Goal: Information Seeking & Learning: Learn about a topic

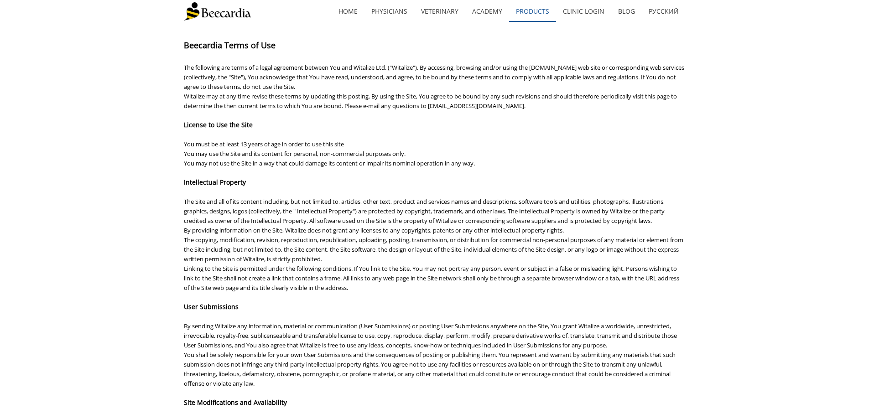
click at [547, 13] on link "Products" at bounding box center [532, 11] width 47 height 21
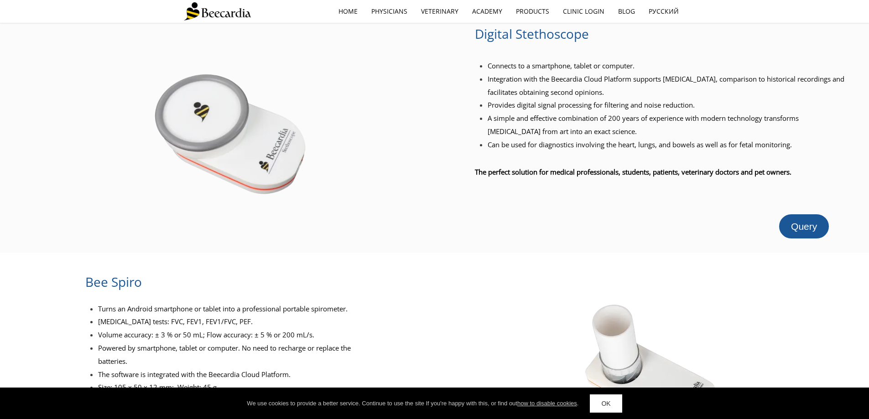
scroll to position [548, 0]
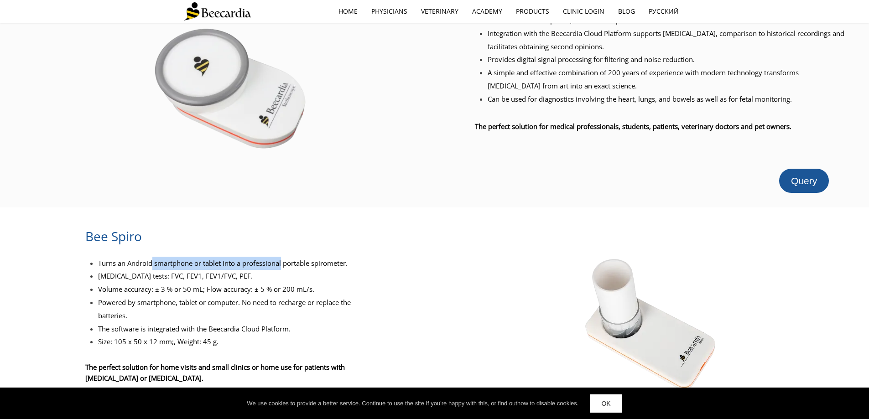
drag, startPoint x: 152, startPoint y: 248, endPoint x: 293, endPoint y: 246, distance: 141.5
click at [286, 259] on span "Turns an Android smartphone or tablet into a professional portable spirometer." at bounding box center [223, 263] width 250 height 9
click at [305, 259] on span "Turns an Android smartphone or tablet into a professional portable spirometer." at bounding box center [223, 263] width 250 height 9
drag, startPoint x: 235, startPoint y: 248, endPoint x: 288, endPoint y: 249, distance: 53.9
click at [288, 259] on span "Turns an Android smartphone or tablet into a professional portable spirometer." at bounding box center [223, 263] width 250 height 9
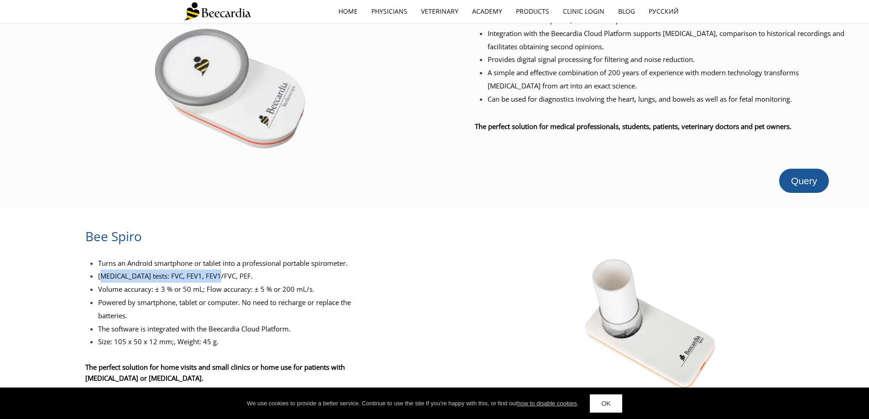
drag, startPoint x: 100, startPoint y: 262, endPoint x: 222, endPoint y: 267, distance: 121.9
click at [218, 272] on span "Spirometry tests: FVC, FEV1, FEV1/FVC, PEF." at bounding box center [175, 276] width 155 height 9
click at [254, 270] on li "Spirometry tests: FVC, FEV1, FEV1/FVC, PEF." at bounding box center [239, 276] width 282 height 13
drag, startPoint x: 118, startPoint y: 277, endPoint x: 239, endPoint y: 271, distance: 121.1
click at [235, 283] on li "Volume accuracy: ± 3 % or 50 mL; Flow accuracy: ± 5 % or 200 mL/s." at bounding box center [239, 289] width 282 height 13
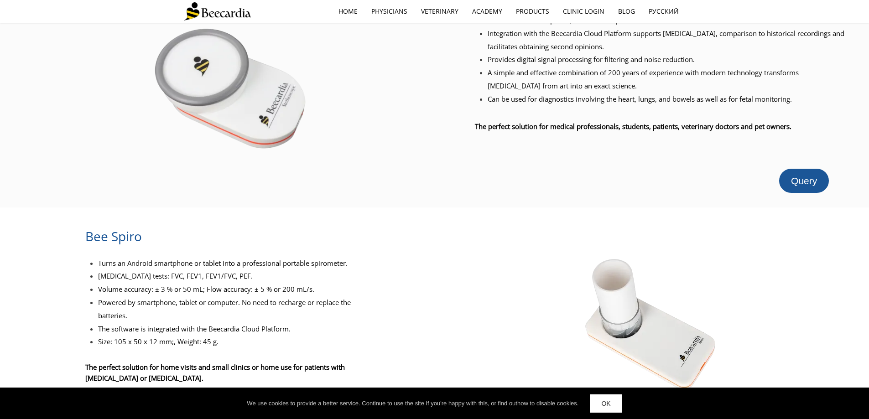
click at [280, 285] on span "Volume accuracy: ± 3 % or 50 mL; Flow accuracy: ± 5 % or 200 mL/s." at bounding box center [206, 289] width 216 height 9
drag, startPoint x: 120, startPoint y: 290, endPoint x: 242, endPoint y: 289, distance: 122.3
click at [229, 298] on span "Powered by smartphone, tablet or computer. No need to recharge or replace the b…" at bounding box center [224, 309] width 253 height 22
drag, startPoint x: 288, startPoint y: 288, endPoint x: 269, endPoint y: 288, distance: 19.6
click at [288, 298] on span "Powered by smartphone, tablet or computer. No need to recharge or replace the b…" at bounding box center [224, 309] width 253 height 22
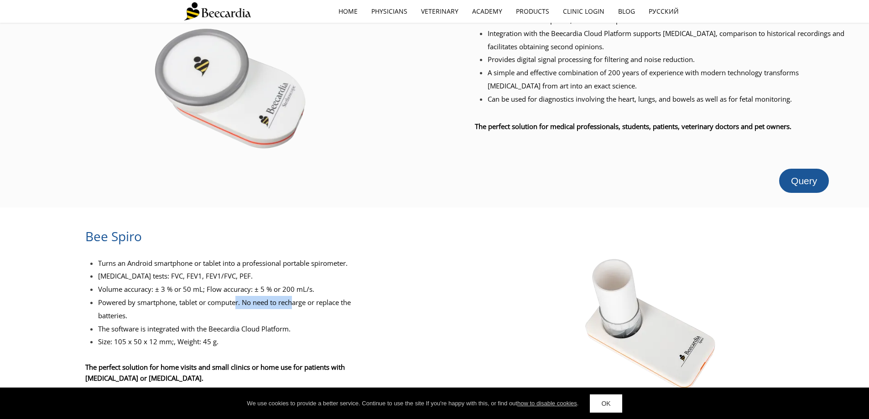
drag, startPoint x: 237, startPoint y: 289, endPoint x: 299, endPoint y: 289, distance: 61.6
click at [299, 298] on span "Powered by smartphone, tablet or computer. No need to recharge or replace the b…" at bounding box center [224, 309] width 253 height 22
click at [340, 298] on span "Powered by smartphone, tablet or computer. No need to recharge or replace the b…" at bounding box center [224, 309] width 253 height 22
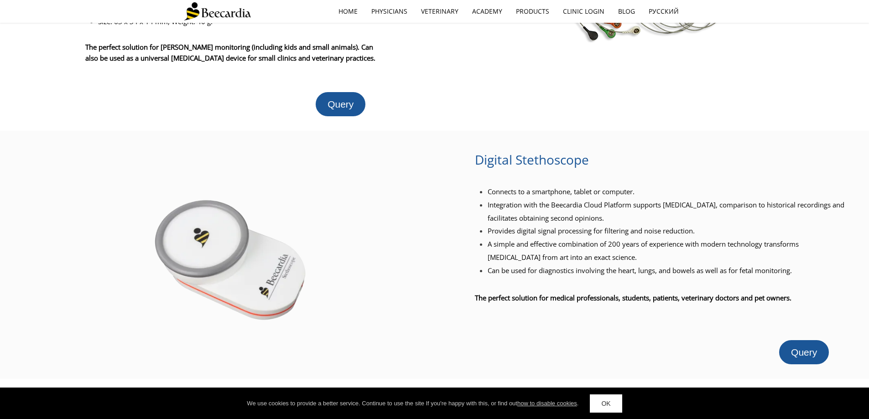
scroll to position [365, 0]
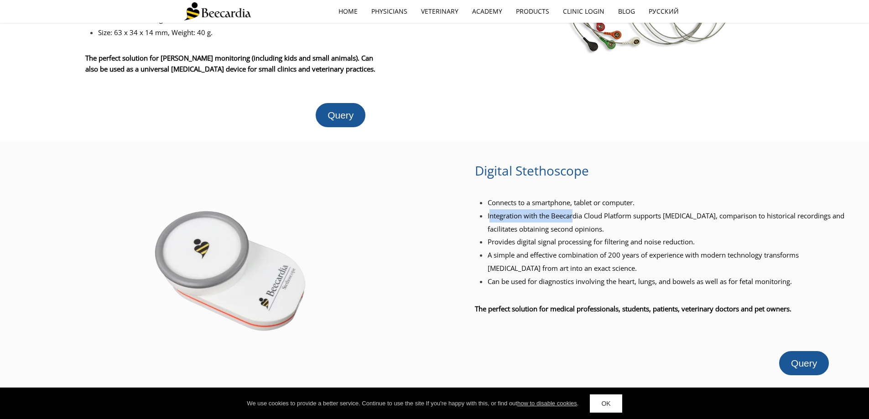
drag, startPoint x: 492, startPoint y: 201, endPoint x: 583, endPoint y: 202, distance: 91.3
click at [579, 211] on span "Integration with the Beecardia Cloud Platform supports remote diagnostics, comp…" at bounding box center [666, 222] width 357 height 22
click at [640, 209] on li "Integration with the Beecardia Cloud Platform supports remote diagnostics, comp…" at bounding box center [668, 222] width 360 height 26
drag, startPoint x: 571, startPoint y: 209, endPoint x: 743, endPoint y: 210, distance: 171.6
click at [711, 211] on li "Integration with the Beecardia Cloud Platform supports remote diagnostics, comp…" at bounding box center [668, 222] width 360 height 26
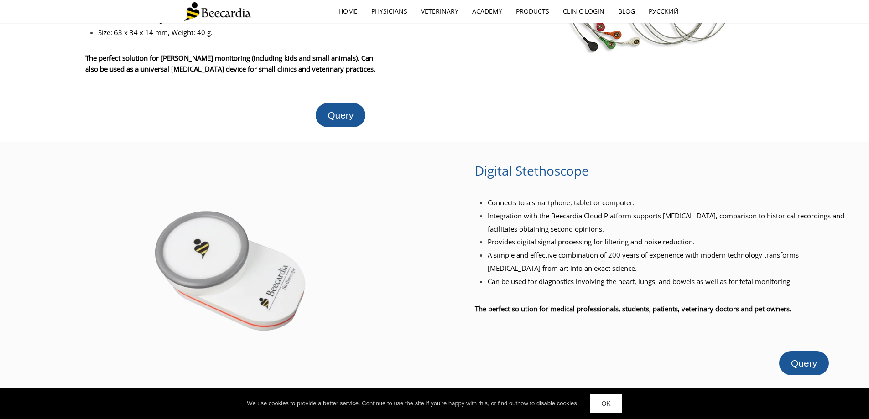
click at [746, 209] on li "Integration with the Beecardia Cloud Platform supports remote diagnostics, comp…" at bounding box center [668, 222] width 360 height 26
drag, startPoint x: 650, startPoint y: 207, endPoint x: 731, endPoint y: 204, distance: 80.8
click at [727, 211] on span "Integration with the Beecardia Cloud Platform supports remote diagnostics, comp…" at bounding box center [666, 222] width 357 height 22
click at [766, 211] on span "Integration with the Beecardia Cloud Platform supports remote diagnostics, comp…" at bounding box center [666, 222] width 357 height 22
drag, startPoint x: 780, startPoint y: 199, endPoint x: 833, endPoint y: 201, distance: 53.0
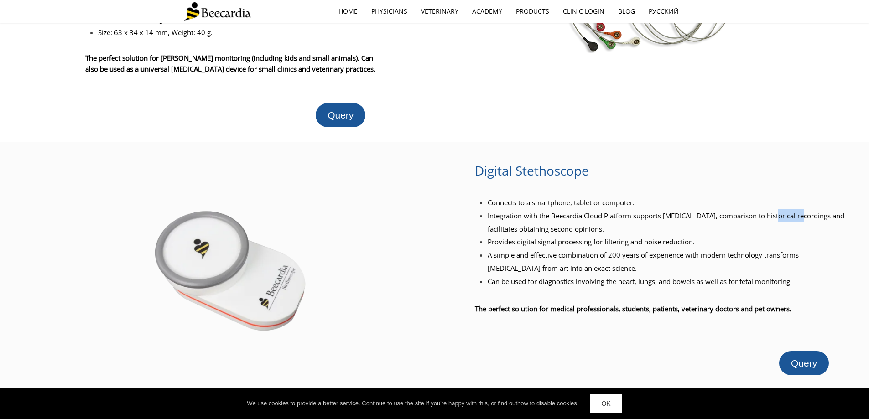
click at [832, 211] on span "Integration with the Beecardia Cloud Platform supports remote diagnostics, comp…" at bounding box center [666, 222] width 357 height 22
drag, startPoint x: 503, startPoint y: 214, endPoint x: 581, endPoint y: 223, distance: 78.5
click at [581, 223] on ul "Connects to a smartphone, tablet or computer. Integration with the Beecardia Cl…" at bounding box center [661, 242] width 373 height 92
click at [580, 237] on span "Provides digital signal processing for filtering and noise reduction." at bounding box center [591, 241] width 207 height 9
drag, startPoint x: 533, startPoint y: 229, endPoint x: 690, endPoint y: 224, distance: 156.1
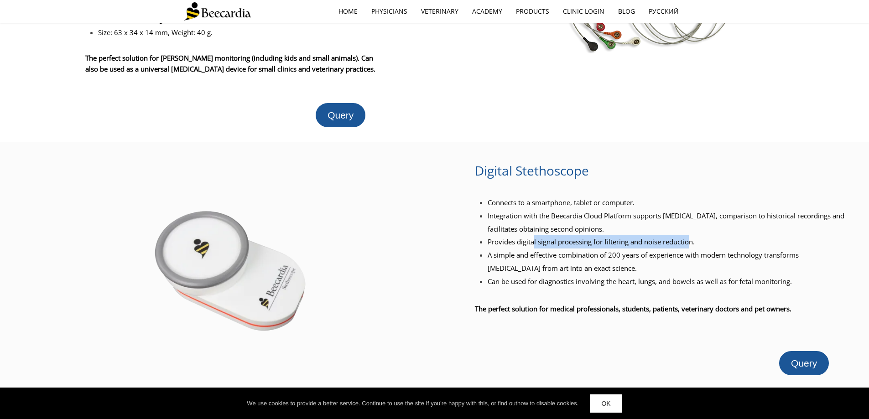
click at [690, 237] on span "Provides digital signal processing for filtering and noise reduction." at bounding box center [591, 241] width 207 height 9
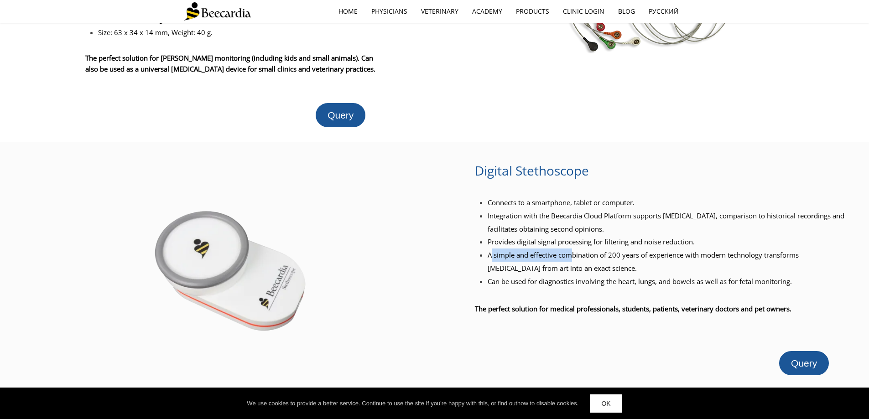
drag, startPoint x: 495, startPoint y: 241, endPoint x: 601, endPoint y: 242, distance: 106.8
click at [598, 251] on span "A simple and effective combination of 200 years of experience with modern techn…" at bounding box center [643, 262] width 311 height 22
drag, startPoint x: 654, startPoint y: 240, endPoint x: 665, endPoint y: 240, distance: 11.0
click at [666, 251] on span "A simple and effective combination of 200 years of experience with modern techn…" at bounding box center [643, 262] width 311 height 22
drag, startPoint x: 542, startPoint y: 265, endPoint x: 631, endPoint y: 267, distance: 89.5
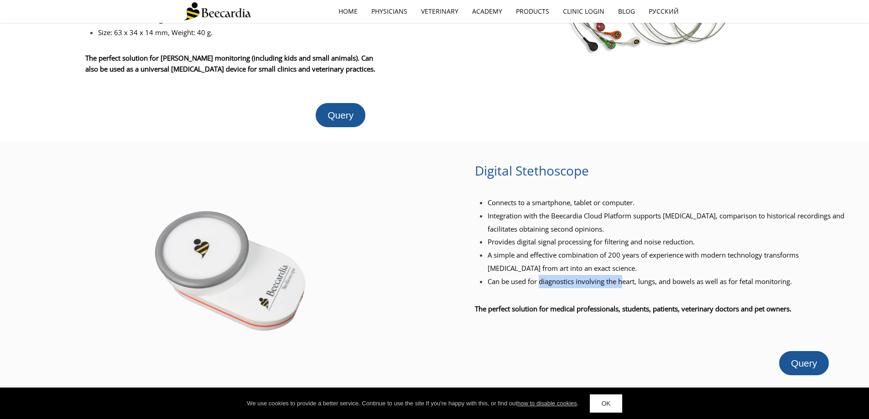
click at [631, 277] on span "Can be used for diagnostics involving the heart, lungs, and bowels as well as f…" at bounding box center [640, 281] width 304 height 9
click at [708, 277] on span "Can be used for diagnostics involving the heart, lungs, and bowels as well as f…" at bounding box center [640, 281] width 304 height 9
drag, startPoint x: 607, startPoint y: 267, endPoint x: 737, endPoint y: 267, distance: 130.1
click at [714, 277] on span "Can be used for diagnostics involving the heart, lungs, and bowels as well as f…" at bounding box center [640, 281] width 304 height 9
drag, startPoint x: 740, startPoint y: 267, endPoint x: 726, endPoint y: 266, distance: 14.2
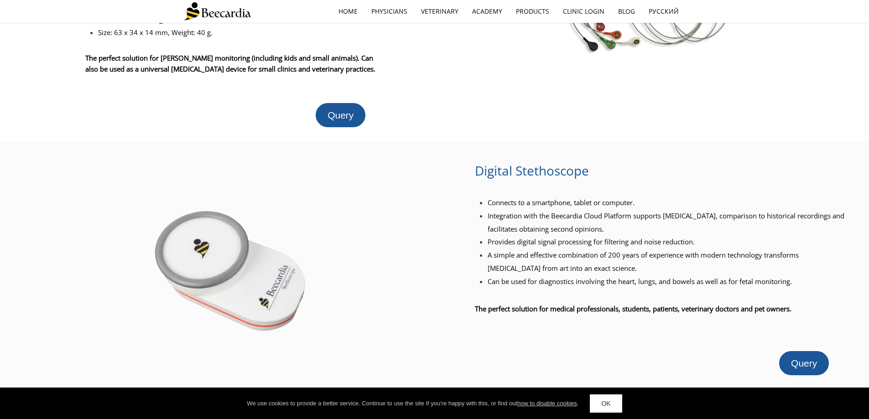
click at [739, 277] on span "Can be used for diagnostics involving the heart, lungs, and bowels as well as f…" at bounding box center [640, 281] width 304 height 9
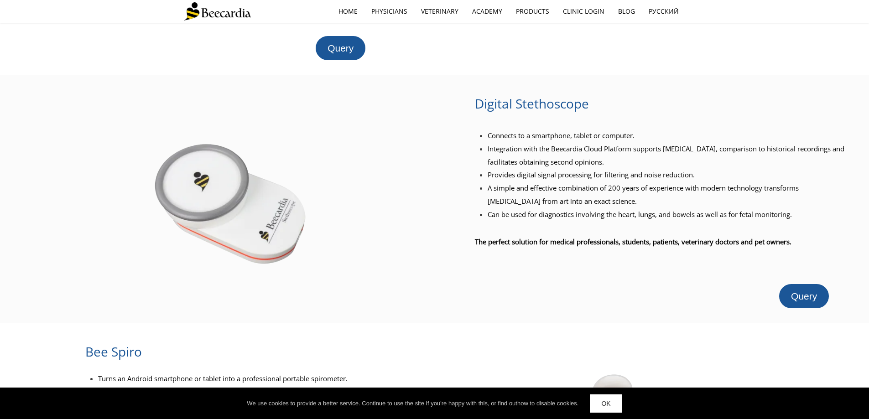
scroll to position [456, 0]
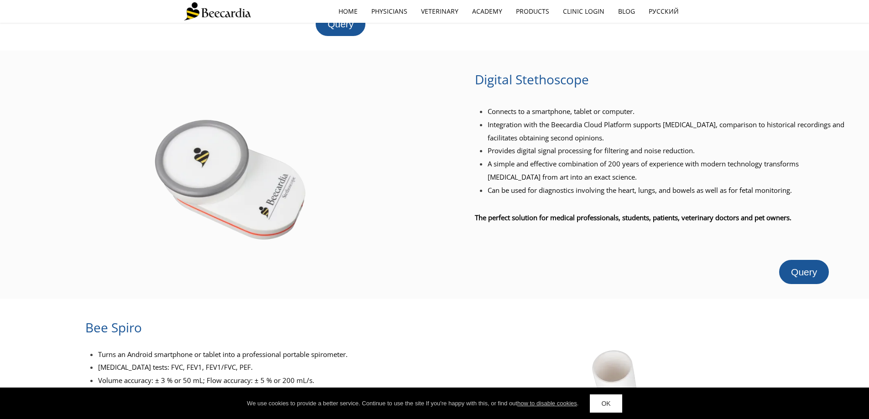
drag, startPoint x: 489, startPoint y: 112, endPoint x: 448, endPoint y: 83, distance: 50.8
click at [489, 120] on span "Integration with the Beecardia Cloud Platform supports remote diagnostics, comp…" at bounding box center [666, 131] width 357 height 22
drag, startPoint x: 557, startPoint y: 142, endPoint x: 603, endPoint y: 141, distance: 46.1
click at [603, 141] on ul "Connects to a smartphone, tablet or computer. Integration with the Beecardia Cl…" at bounding box center [661, 151] width 373 height 92
click at [627, 146] on span "Provides digital signal processing for filtering and noise reduction." at bounding box center [591, 150] width 207 height 9
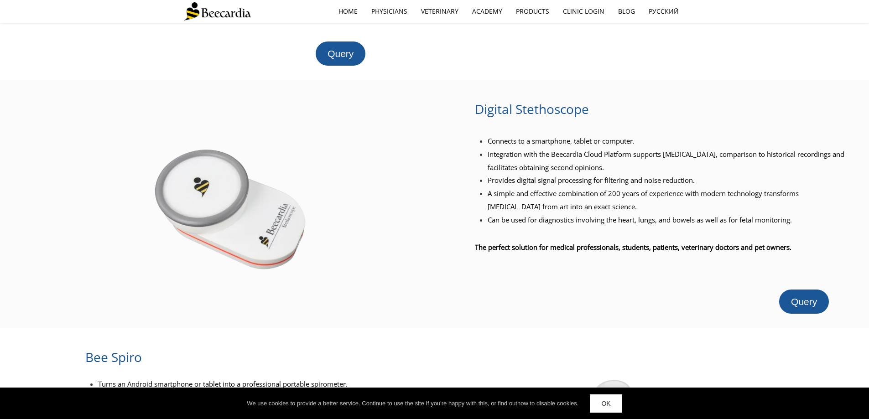
scroll to position [411, 0]
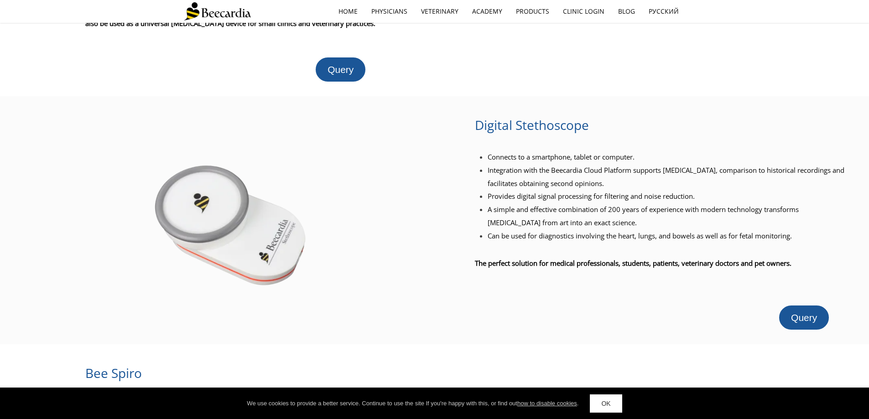
click at [493, 116] on span "Digital Stethoscope" at bounding box center [532, 124] width 114 height 17
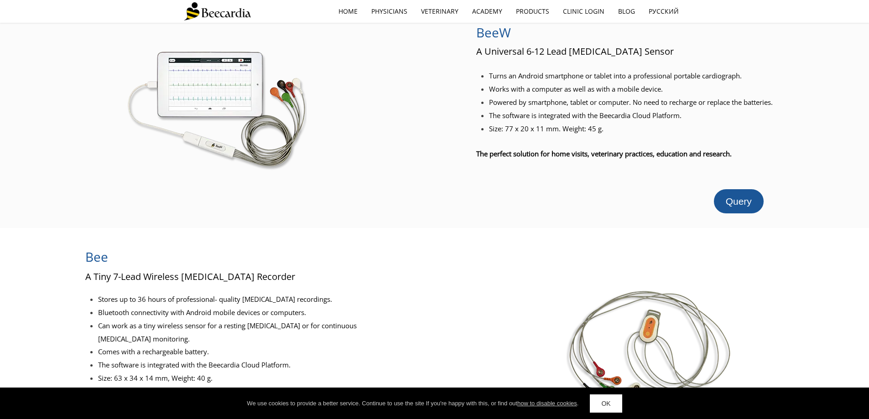
scroll to position [0, 0]
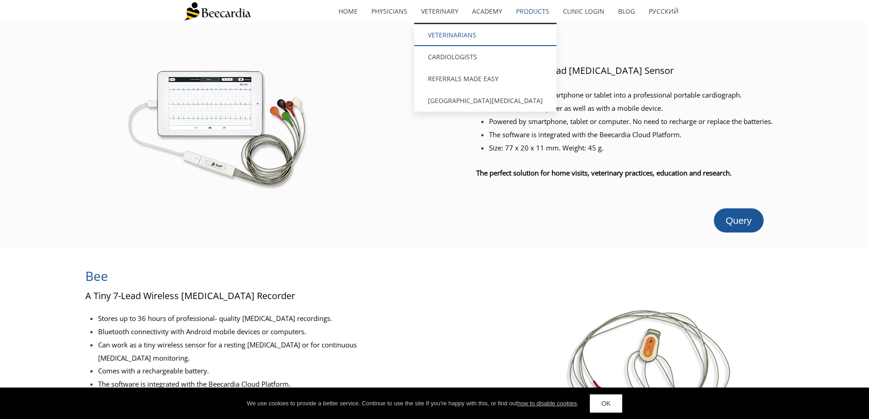
click at [471, 30] on link "Veterinarians" at bounding box center [485, 35] width 142 height 22
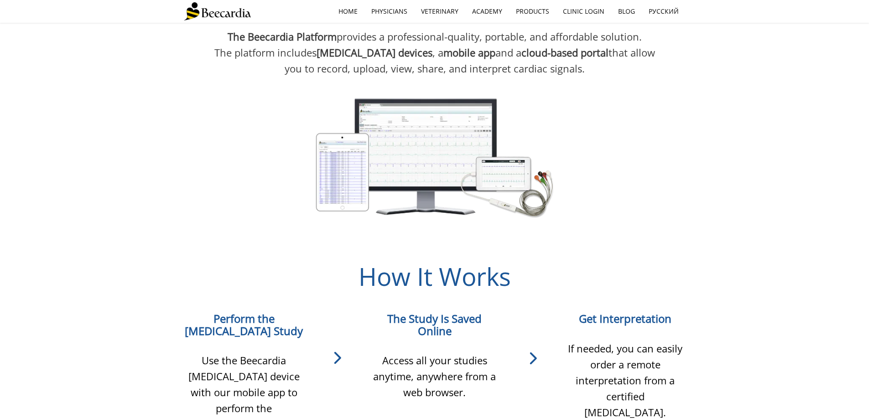
scroll to position [639, 0]
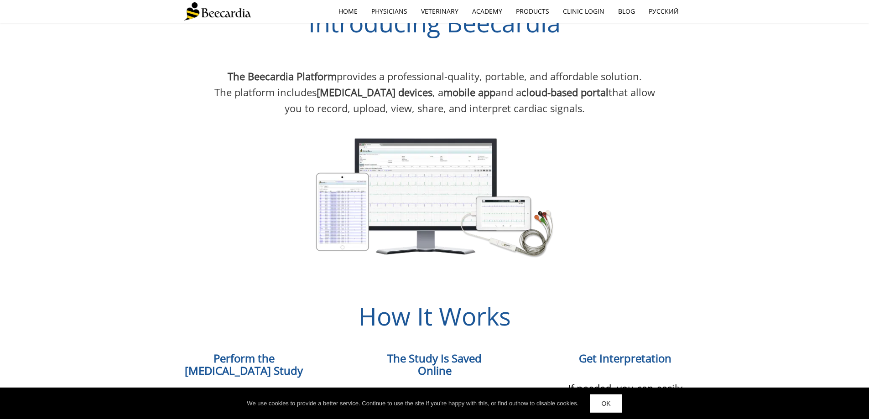
click at [533, 385] on icon at bounding box center [532, 398] width 65 height 27
click at [532, 385] on icon at bounding box center [532, 398] width 65 height 27
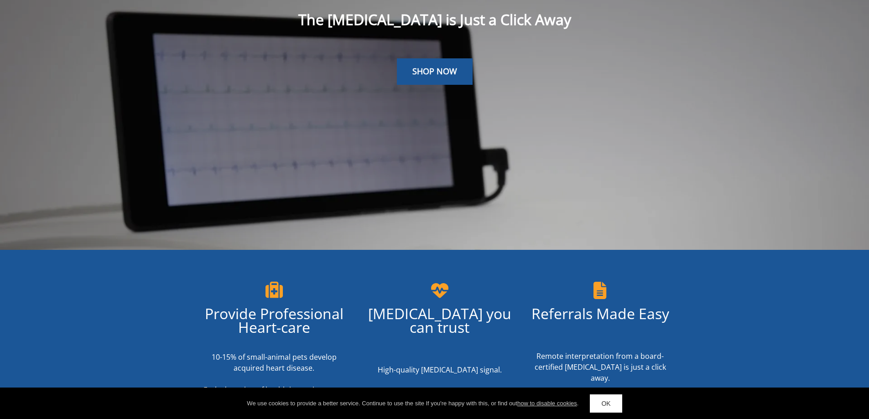
scroll to position [0, 0]
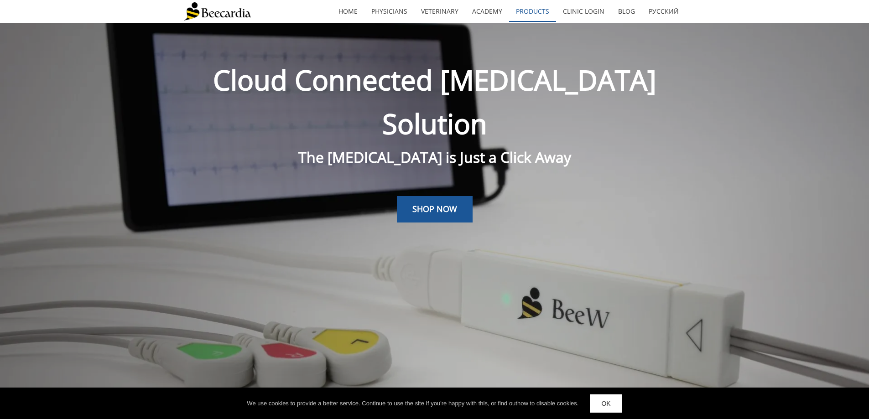
click at [526, 8] on link "Products" at bounding box center [532, 11] width 47 height 21
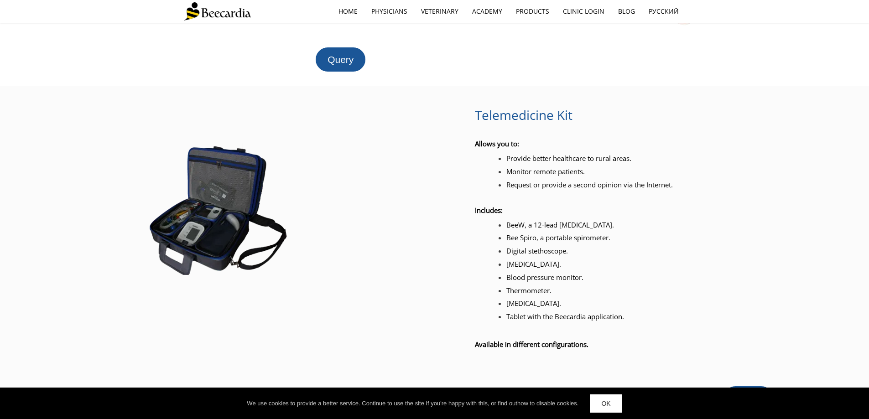
scroll to position [639, 0]
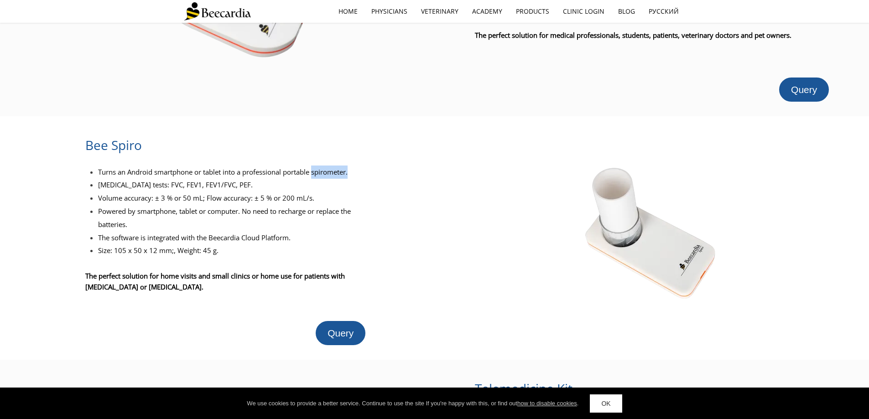
drag, startPoint x: 316, startPoint y: 159, endPoint x: 375, endPoint y: 159, distance: 59.3
click at [375, 166] on li "Turns an Android smartphone or tablet into a professional portable spirometer." at bounding box center [239, 172] width 282 height 13
copy span "spirometer."
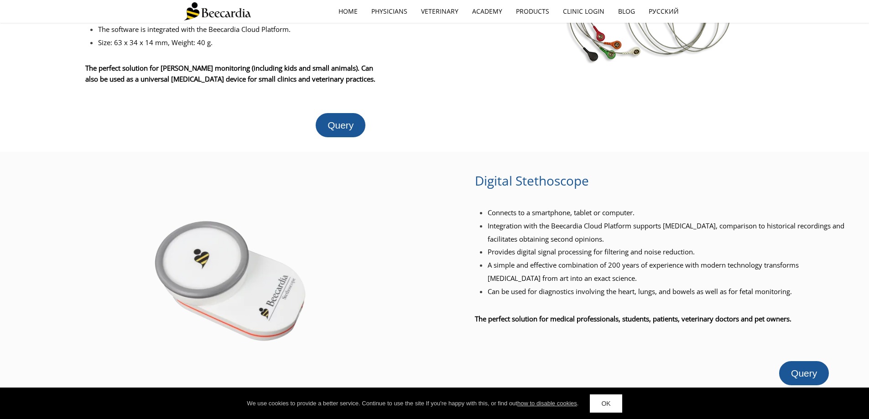
scroll to position [411, 0]
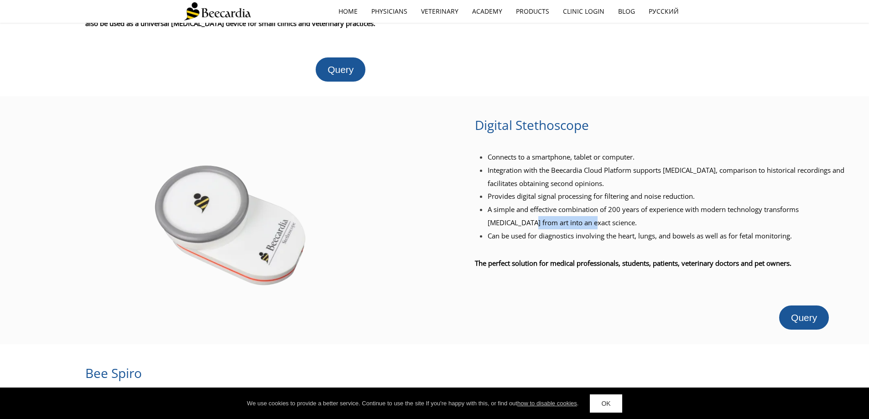
drag, startPoint x: 487, startPoint y: 211, endPoint x: 601, endPoint y: 213, distance: 113.7
click at [567, 208] on ul "Connects to a smartphone, tablet or computer. Integration with the Beecardia Cl…" at bounding box center [661, 197] width 373 height 92
click at [601, 213] on li "A simple and effective combination of 200 years of experience with modern techn…" at bounding box center [668, 216] width 360 height 26
drag, startPoint x: 488, startPoint y: 144, endPoint x: 609, endPoint y: 142, distance: 120.9
click at [609, 152] on span "Connects to a smartphone, tablet or computer." at bounding box center [561, 156] width 147 height 9
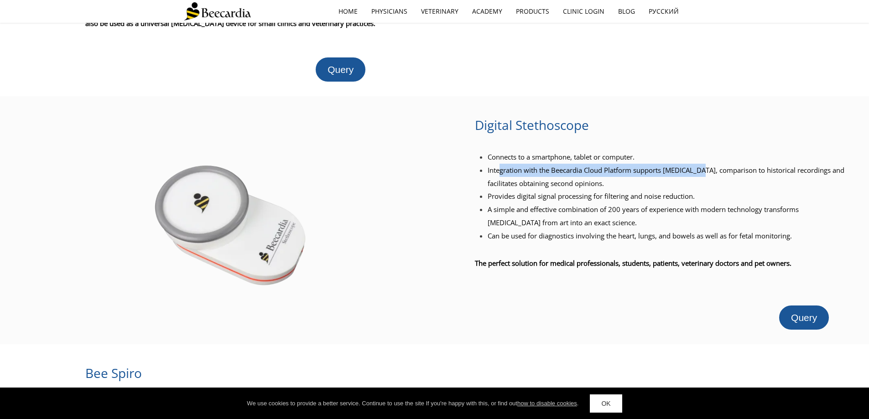
drag, startPoint x: 499, startPoint y: 156, endPoint x: 758, endPoint y: 157, distance: 259.7
click at [758, 166] on span "Integration with the Beecardia Cloud Platform supports remote diagnostics, comp…" at bounding box center [666, 177] width 357 height 22
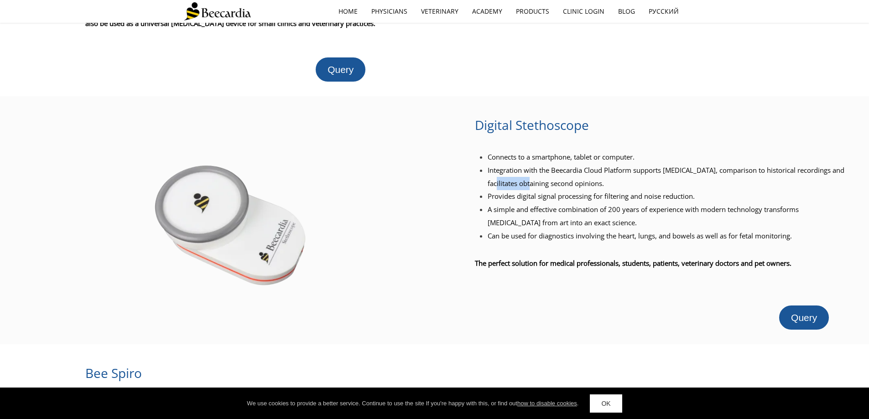
drag, startPoint x: 501, startPoint y: 169, endPoint x: 602, endPoint y: 171, distance: 101.3
click at [569, 171] on span "Integration with the Beecardia Cloud Platform supports remote diagnostics, comp…" at bounding box center [666, 177] width 357 height 22
click at [602, 171] on span "Integration with the Beecardia Cloud Platform supports remote diagnostics, comp…" at bounding box center [666, 177] width 357 height 22
drag, startPoint x: 498, startPoint y: 188, endPoint x: 609, endPoint y: 180, distance: 110.7
click at [544, 190] on li "Provides digital signal processing for filtering and noise reduction." at bounding box center [668, 196] width 360 height 13
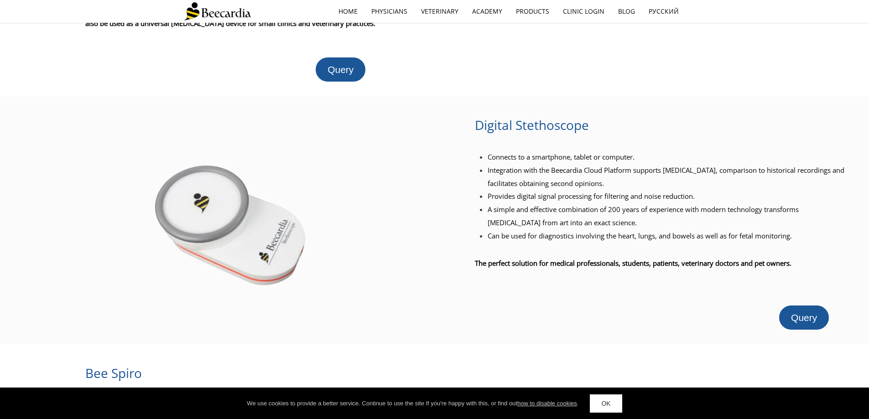
click at [609, 192] on span "Provides digital signal processing for filtering and noise reduction." at bounding box center [591, 196] width 207 height 9
